Goal: Transaction & Acquisition: Purchase product/service

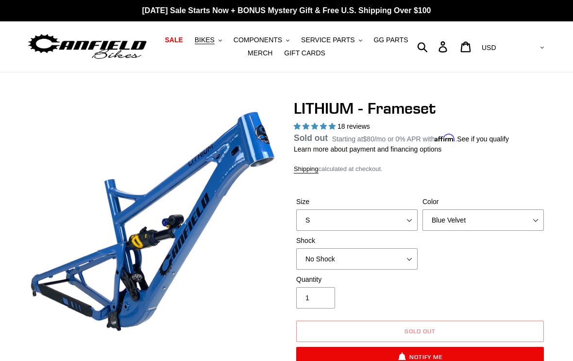
select select "highest-rating"
click at [205, 42] on span "BIKES" at bounding box center [205, 40] width 20 height 8
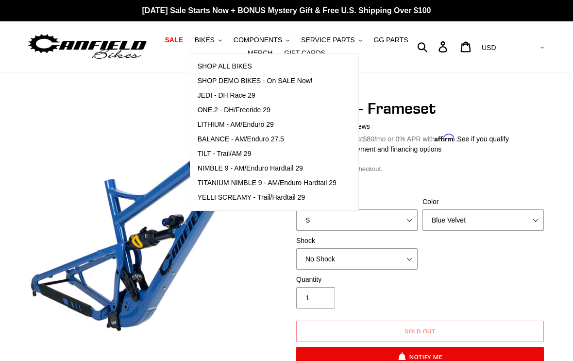
click at [209, 110] on span "ONE.2 - DH/Freeride 29" at bounding box center [234, 110] width 73 height 8
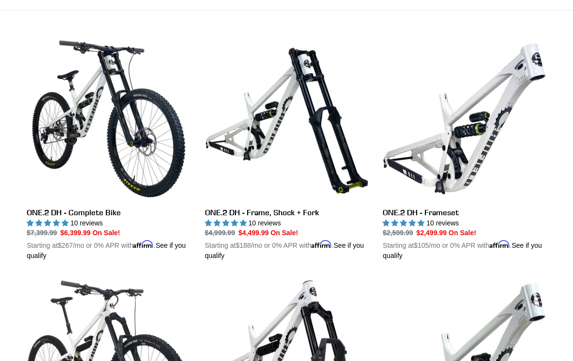
scroll to position [253, 0]
click at [449, 146] on link "ONE.2 DH - Frameset" at bounding box center [465, 149] width 164 height 224
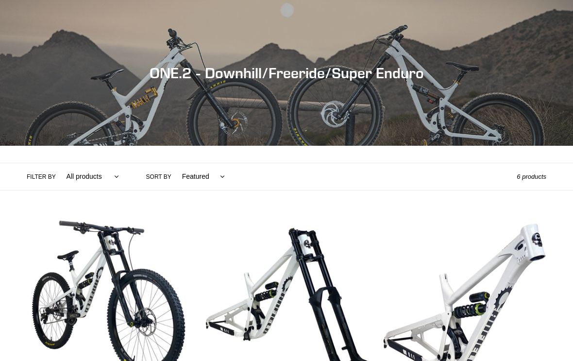
scroll to position [269, 0]
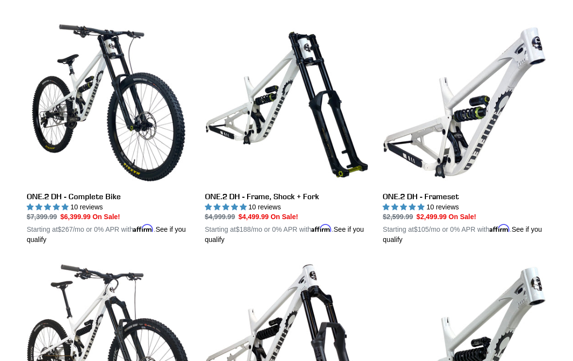
click at [80, 200] on link "ONE.2 DH - Complete Bike" at bounding box center [109, 133] width 164 height 224
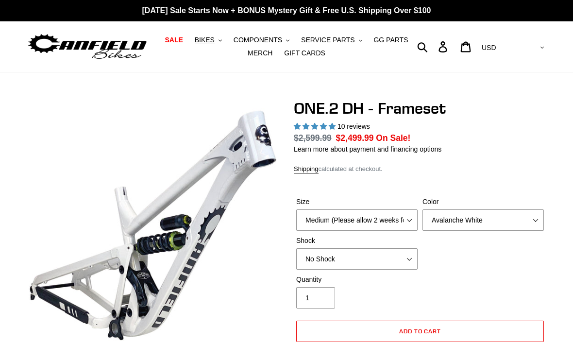
select select "highest-rating"
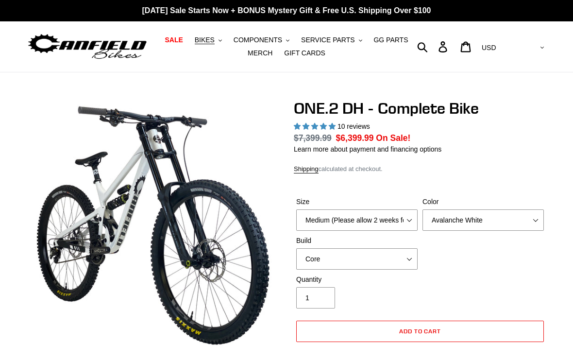
select select "highest-rating"
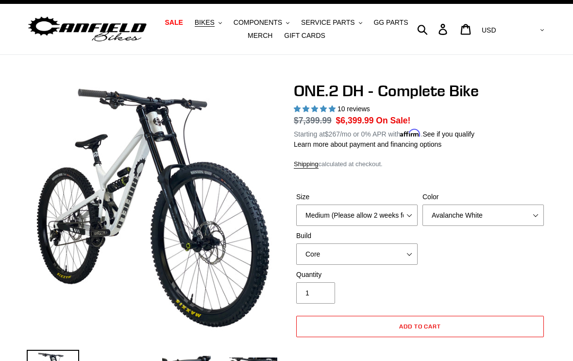
scroll to position [17, 0]
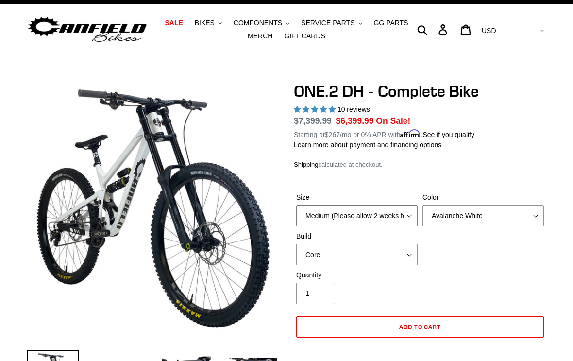
click at [407, 217] on select "Medium (Please allow 2 weeks for delivery) Large (Sold Out)" at bounding box center [356, 215] width 121 height 21
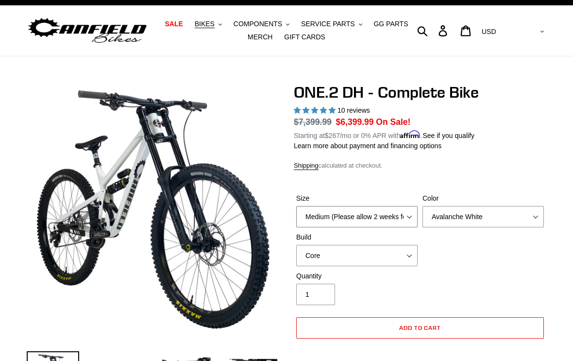
scroll to position [16, 0]
click at [537, 217] on select "Avalanche White Bentonite Grey" at bounding box center [483, 217] width 121 height 21
select select "Bentonite Grey"
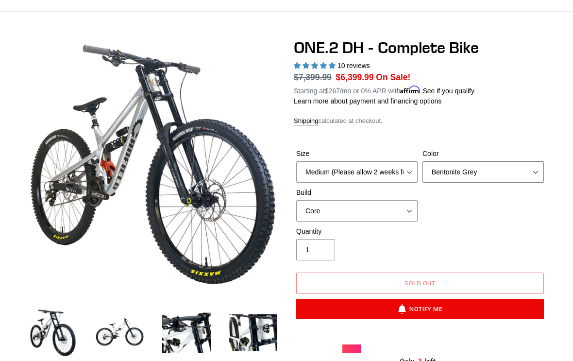
scroll to position [59, 0]
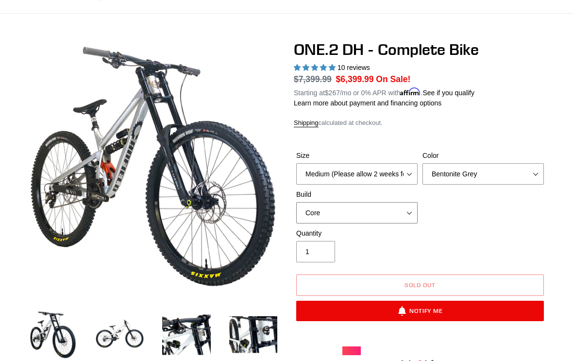
click at [407, 216] on select "Core Pro" at bounding box center [356, 212] width 121 height 21
click at [408, 212] on select "Core Pro" at bounding box center [356, 212] width 121 height 21
click at [406, 213] on select "Core Pro" at bounding box center [356, 212] width 121 height 21
select select "Pro"
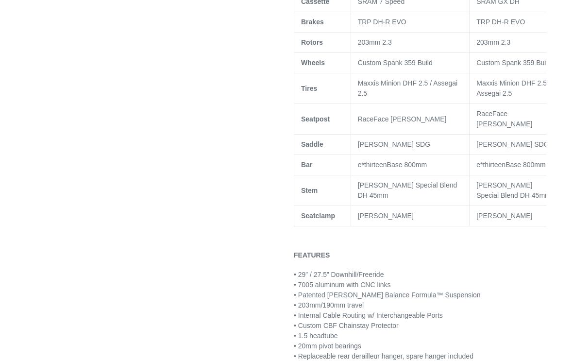
scroll to position [830, 0]
